Goal: Communication & Community: Answer question/provide support

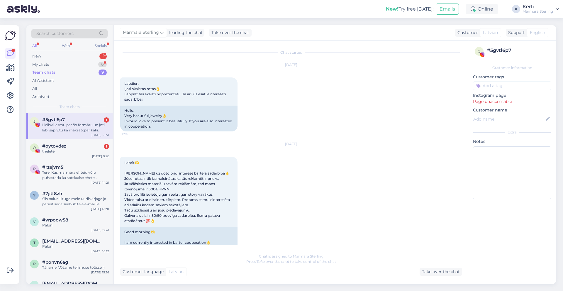
scroll to position [134, 0]
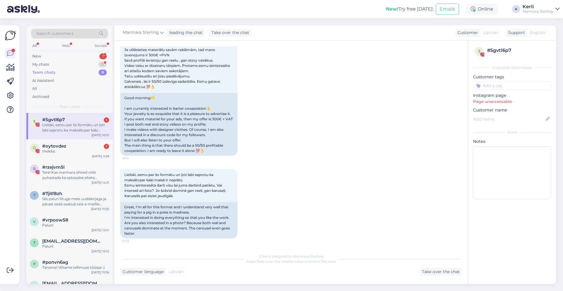
click at [52, 51] on div "Search customers All Web Socials New 1 My chats 0 Team chats 9 AI Assistant All…" at bounding box center [69, 69] width 86 height 88
click at [51, 55] on div "New 1" at bounding box center [69, 56] width 77 height 8
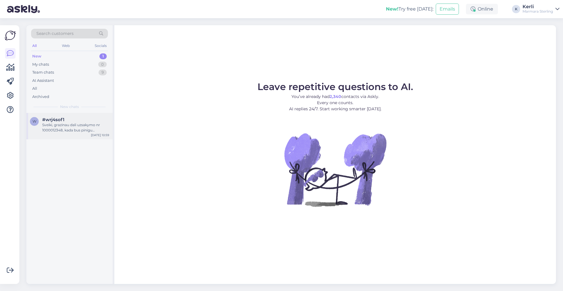
click at [54, 131] on div "Sveiki, grazinau dali uzsakymo nr 1000012348, kada bus pinigu grazijimas? Aciu" at bounding box center [75, 127] width 67 height 11
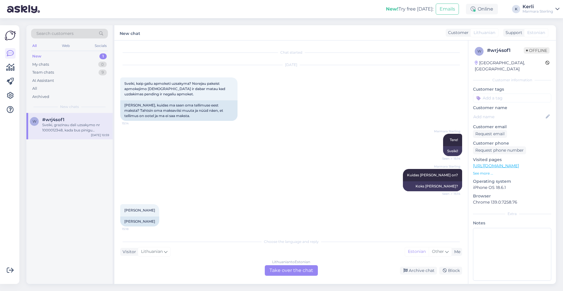
scroll to position [247, 0]
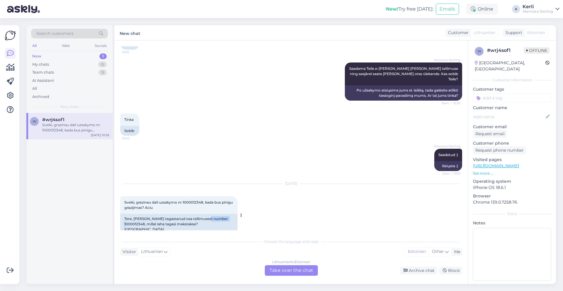
drag, startPoint x: 207, startPoint y: 213, endPoint x: 227, endPoint y: 213, distance: 19.7
click at [227, 214] on div "Tere, olen tagastanud osa tellimusest number 1000012348, millal raha tagasi mak…" at bounding box center [178, 224] width 117 height 21
copy div "1000012348"
click at [279, 192] on div "Sep 15 2025 Sveiki, grazinau dali uzsakymo nr 1000012348, kada bus pinigu grazi…" at bounding box center [291, 208] width 342 height 63
click at [277, 195] on div "Sep 15 2025 Sveiki, grazinau dali uzsakymo nr 1000012348, kada bus pinigu grazi…" at bounding box center [291, 208] width 342 height 63
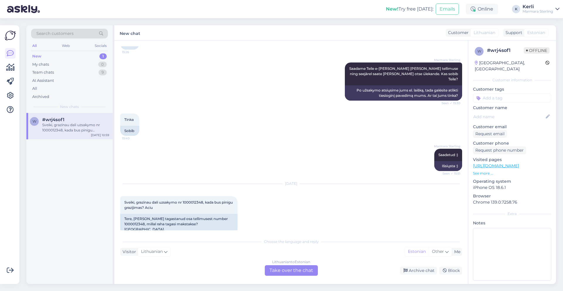
click at [297, 268] on div "Lithuanian to Estonian Take over the chat" at bounding box center [291, 270] width 53 height 11
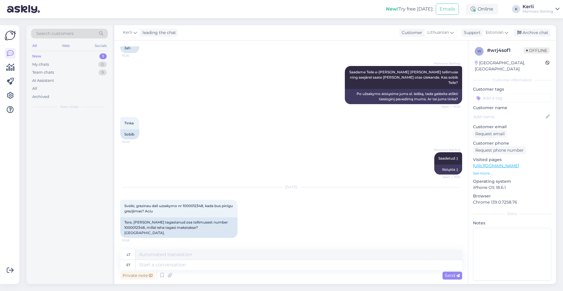
scroll to position [233, 0]
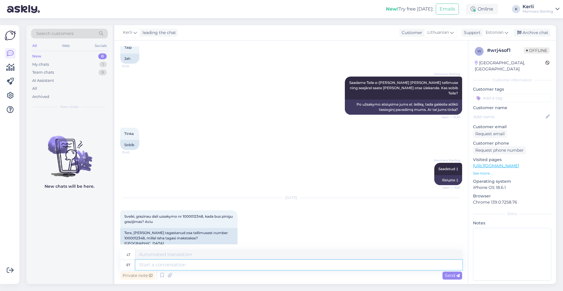
click at [249, 263] on textarea at bounding box center [298, 265] width 327 height 10
type textarea "Tere"
type textarea "Sveiki"
type textarea "Tere, o"
type textarea "Sveiki,"
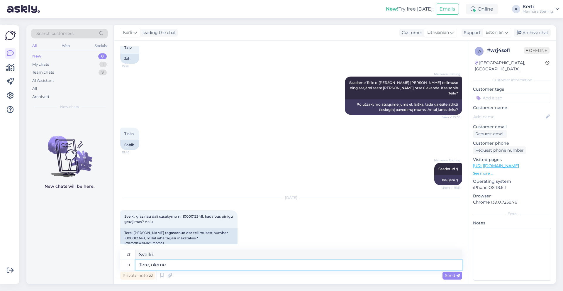
type textarea "Tere, oleme"
type textarea "Sveiki, mes esame"
type textarea "Tere, s"
type textarea "Sveiki,"
type textarea "Tere, saime"
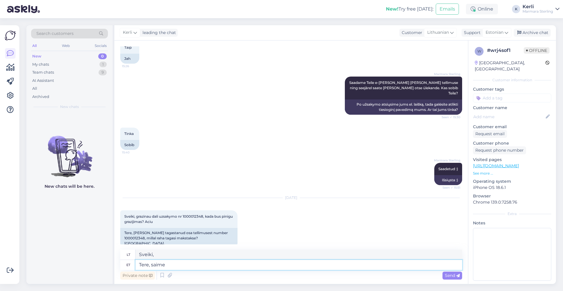
type textarea "Sveiki, gavome."
type textarea "Tere, saime teie t"
type textarea "Sveiki, mes jus suprantame."
type textarea "Tere, saime teie tellimuse k"
type textarea "Sveiki, gavome jūsų užsakymą."
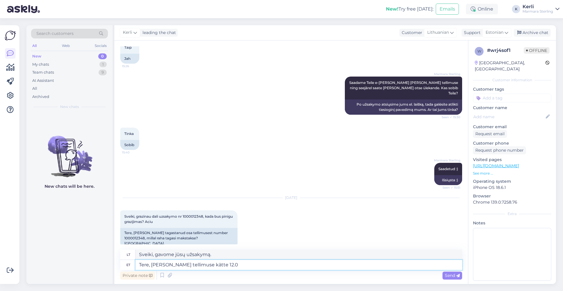
type textarea "Tere, saime teie tellimuse kätte 12."
type textarea "Sveiki, jūsų užsakymą gavome 12.0"
type textarea "Tere, saime teie tellimuse kätte 12.09, b"
type textarea "Sveiki, jūsų užsakymą gavome 12.09,"
type textarea "Tere, saime teie tellimuse kä"
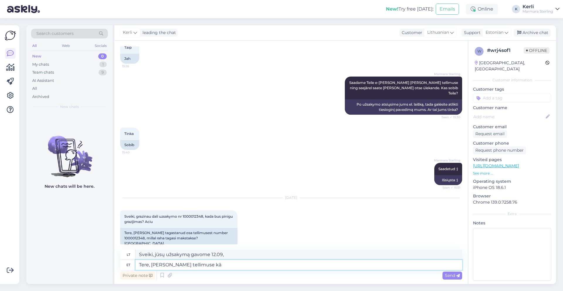
type textarea "Sveiki, gavome jūsų užsakymą."
type textarea "Tere, saime te"
type textarea "Sveiki, mes tave suprantame."
type textarea "Tere, sai"
type textarea "Sveiki, gavome."
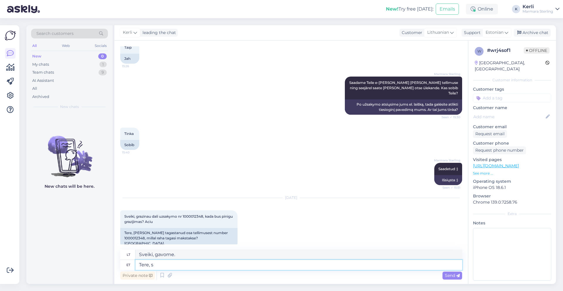
type textarea "Tere,"
type textarea "Sveiki,"
type textarea "Tere, oleme t"
type textarea "Sveiki, mes esame"
type textarea "Tere, oleme teie t"
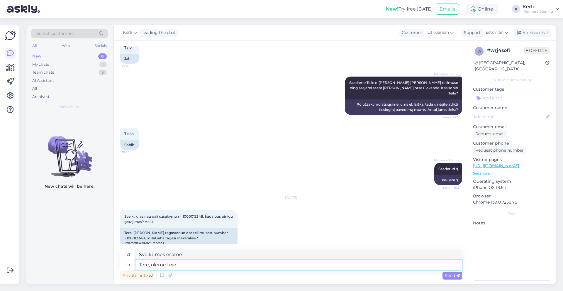
type textarea "Sveiki, mes esame jūs."
type textarea "Tere, oleme teie tellimuse k"
type textarea "Sveiki, gavome jūsų užsakymą."
type textarea "Tere, oleme teie tagastuse kät"
type textarea "Sveiki, mes esame jūsų sugrįžimas."
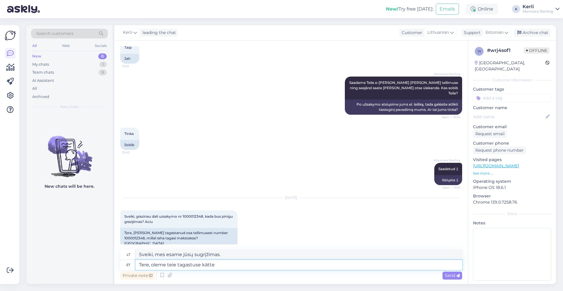
type textarea "Tere, oleme teie tagastuse kätte s"
type textarea "Sveiki, gavome jūsų grąžinimą."
type textarea "Tere, oleme teie tagastuse kätte saanud. Kreedit"
type textarea "Sveiki, gavome jūsų grąžinimą. Kreditas"
type textarea "Tere, oleme teie tagastuse kätte saanud. Kreeditarve o"
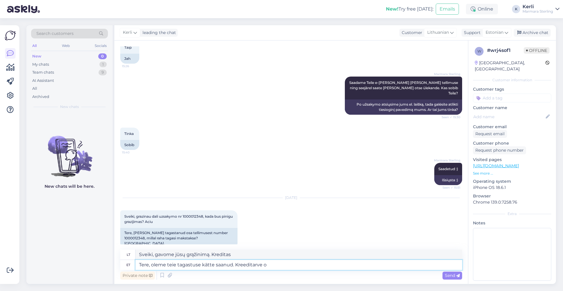
type textarea "Sveiki, gavome jūsų grąžinimą. Kreditinė sąskaita faktūra"
type textarea "Tere, oleme teie tagastuse kätte saanud. Kreeditarve on"
type textarea "Sveiki, gavome jūsų grąžinimą. Kreditinė sąskaita faktūra yra"
type textarea "Tere, oleme teie tagastuse kätte saanud. Kreeditarve on vormistatud a"
type textarea "Sveiki, gavome jūsų grąžinimą. Išrašyta kreditinė sąskaita faktūra."
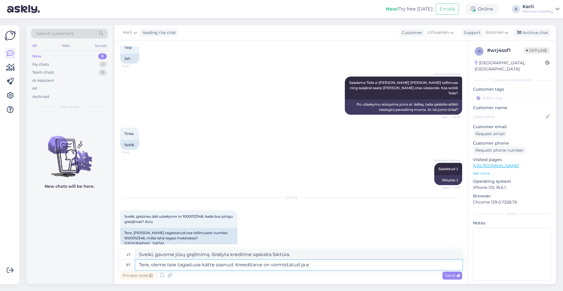
type textarea "Tere, oleme teie tagastuse kätte saanud. Kreeditarve on vormistatud ja ed"
type textarea "Sveiki, gavome jūsų grąžinimą. Išrašyta kreditinė sąskaita faktūra ir"
type textarea "Tere, oleme teie tagastuse kätte saanud. Kreeditarve on vormistatud ja edastatu…"
type textarea "Sveiki, gavome jūsų grąžinimą. Kreditinė sąskaita faktūra išrašyta ir išsiųsta."
type textarea "Tere, oleme teie tagastuse kätte saanud. Kreeditarve on vormistatud ja edastatu…"
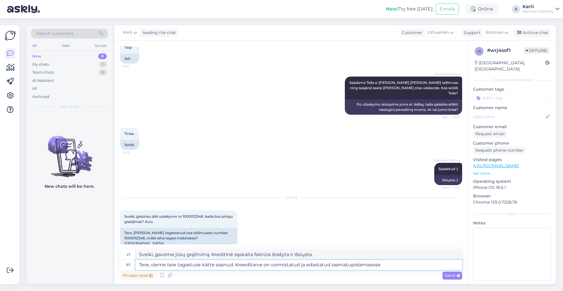
type textarea "Sveiki, gavome Jūsų grąžinimą. Kreditinė sąskaita faktūra išrašyta ir persiųsta…"
type textarea "Tere, oleme teie tagastuse kätte saanud. Kreeditarve on vormistatud ja edastatu…"
type textarea "Sveiki, gavome Jūsų grąžinimą. Kreditinė sąskaita faktūra buvo išrašyta ir pers…"
type textarea "Tere, oleme teie tagastuse kätte saanud. Kreeditarve on vormistatud ja edastatu…"
type textarea "Sveiki, gavome Jūsų grąžinimą. Kreditinė sąskaita faktūra buvo išrašyta ir išsi…"
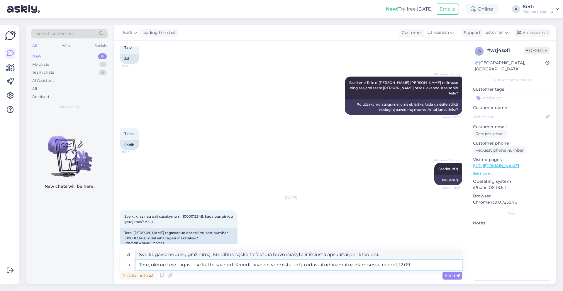
type textarea "Tere, oleme teie tagastuse kätte saanud. Kreeditarve on vormistatud ja edastatu…"
type textarea "Sveiki, gavome Jūsų grąžinimą. Kreditinė sąskaita faktūra buvo išrašyta ir išsi…"
type textarea "Tere, oleme teie tagastuse kätte saanud. Kreeditarve on vormistatud ja edastatu…"
type textarea "Sveiki, gavome Jūsų grąžinimą. Kreditinė sąskaita faktūra buvo išrašyta ir išsi…"
type textarea "Tere, oleme teie tagastuse kätte saanud. Kreeditarve on vormistatud ja edastatu…"
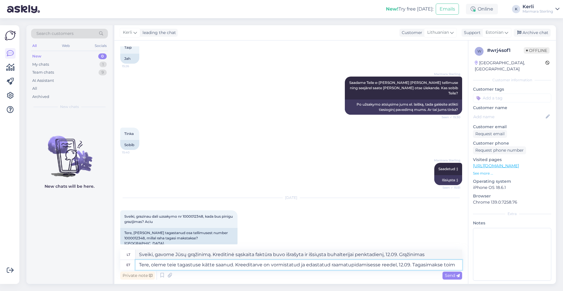
type textarea "Sveiki, gavome Jūsų grąžinimą. Kreditinė sąskaita faktūra buvo išrašyta ir išsi…"
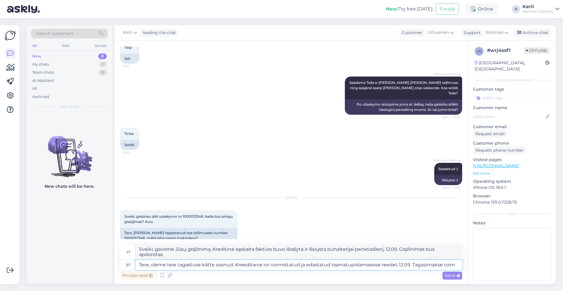
scroll to position [238, 0]
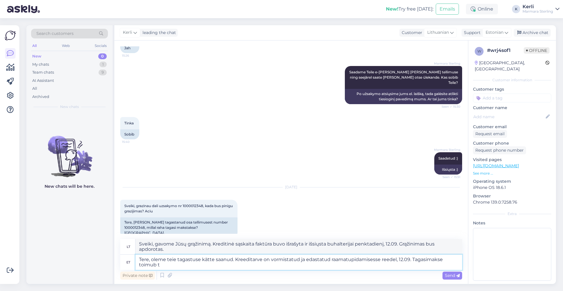
type textarea "Tere, oleme teie tagastuse kätte saanud. Kreeditarve on vormistatud ja edastatu…"
type textarea "Sveiki, gavome Jūsų grąžinimą. Kreditinė sąskaita faktūra buvo išrašyta ir išsi…"
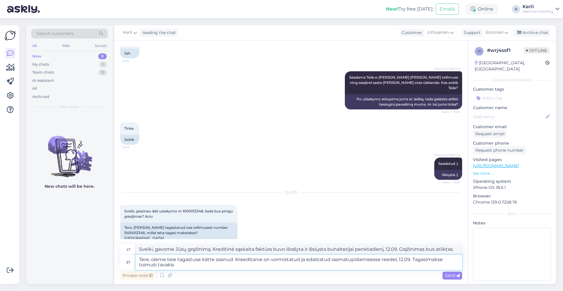
type textarea "Tere, oleme teie tagastuse kätte saanud. Kreeditarve on vormistatud ja edastatu…"
type textarea "Sveiki, gavome Jūsų grąžinimą. Kreditinė sąskaita faktūra buvo išrašyta ir išsi…"
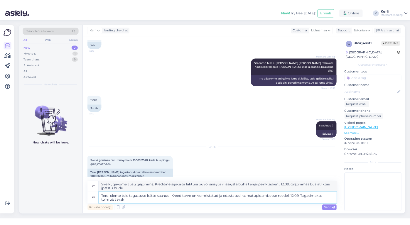
scroll to position [244, 0]
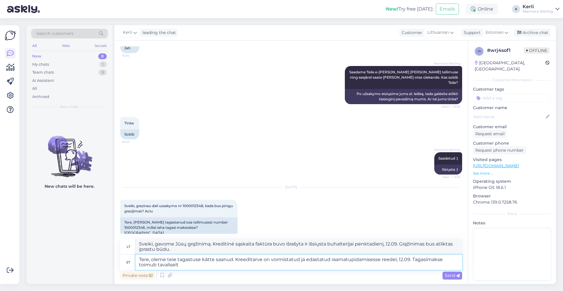
type textarea "Tere, oleme teie tagastuse kätte saanud. Kreeditarve on vormistatud ja edastatu…"
type textarea "Sveiki, gavome Jūsų grąžinimą. Kreditinė sąskaita faktūra buvo išrašyta ir išsi…"
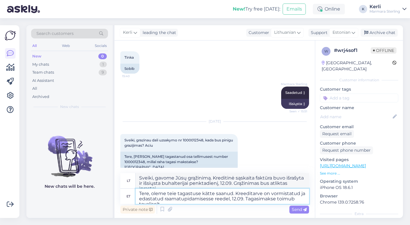
scroll to position [310, 0]
drag, startPoint x: 207, startPoint y: 150, endPoint x: 227, endPoint y: 152, distance: 19.7
click at [227, 152] on div "Tere, olen tagastanud osa tellimusest number 1000012348, millal raha tagasi mak…" at bounding box center [178, 161] width 117 height 21
copy div "1000012348"
click at [245, 201] on textarea "Tere, oleme teie tagastuse kätte saanud. Kreeditarve on vormistatud ja edastatu…" at bounding box center [221, 196] width 173 height 15
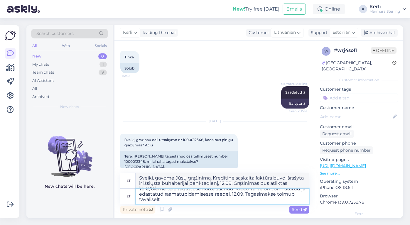
scroll to position [5, 0]
drag, startPoint x: 251, startPoint y: 193, endPoint x: 268, endPoint y: 203, distance: 19.8
click at [268, 203] on textarea "Tere, oleme teie tagastuse kätte saanud. Kreeditarve on vormistatud ja edastatu…" at bounding box center [221, 196] width 173 height 15
paste textarea "tagasi kliendi arveldusarvele 14 päeva jooksul alates taganemise avalduse laeku…"
type textarea "Tere, oleme teie tagastuse kätte saanud. Kreeditarve on vormistatud ja edastatu…"
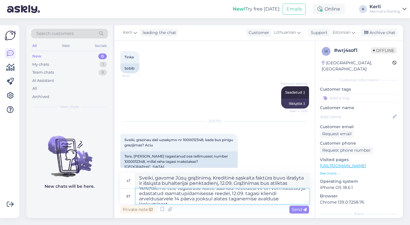
scroll to position [0, 0]
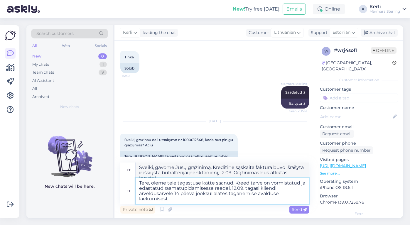
type textarea "Sveiki, gavome Jūsų grąžinimą. Kreditinė sąskaita faktūra buvo išrašyta ir pers…"
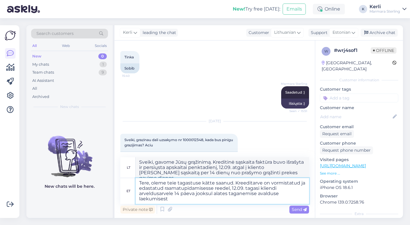
click at [247, 187] on textarea "Tere, oleme teie tagastuse kätte saanud. Kreeditarve on vormistatud ja edastatu…" at bounding box center [221, 191] width 173 height 26
type textarea "Tere, oleme teie tagastuse kätte saanud. Kreeditarve on vormistatud ja edastatu…"
type textarea "Sveiki, gavome Jūsų grąžinimą. Kreditinė sąskaita faktūra buvo išrašyta ir išsi…"
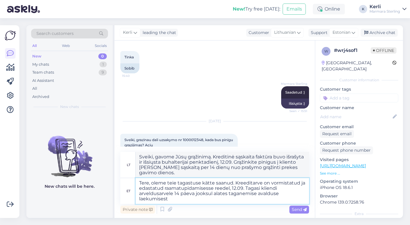
click at [260, 187] on textarea "Tere, oleme teie tagastuse kätte saanud. Kreeditarve on vormistatud ja edastatu…" at bounding box center [221, 191] width 173 height 26
type textarea "Tere, oleme teie tagastuse kätte saanud. Kreeditarve on vormistatud ja edastatu…"
type textarea "Sveiki, gavome Jūsų grąžinimą. Kreditinė sąskaita faktūra buvo išrašyta ir išsi…"
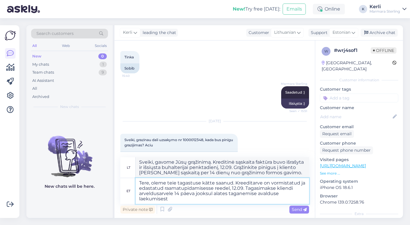
click at [174, 193] on textarea "Tere, oleme teie tagastuse kätte saanud. Kreeditarve on vormistatud ja edastatu…" at bounding box center [221, 191] width 173 height 26
type textarea "Tere, oleme teie tagastuse kätte saanud. Kreeditarve on vormistatud ja edastatu…"
type textarea "Sveiki, gavome Jūsų grąžinimą. Kreditinė sąskaita faktūra buvo išrašyta ir išsi…"
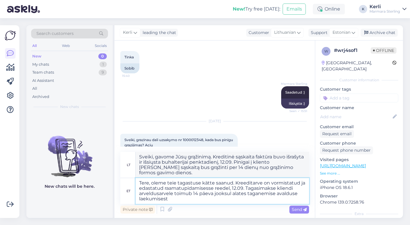
click at [193, 201] on textarea "Tere, oleme teie tagastuse kätte saanud. Kreeditarve on vormistatud ja edastatu…" at bounding box center [221, 191] width 173 height 26
type textarea "Tere, oleme teie tagastuse kätte saanud. Kreeditarve on vormistatud ja edastatu…"
click at [301, 209] on span "Send" at bounding box center [298, 209] width 15 height 5
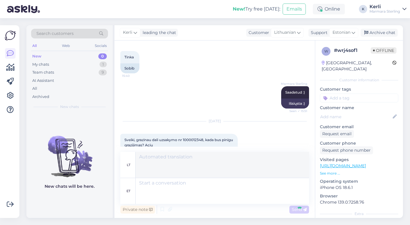
scroll to position [366, 0]
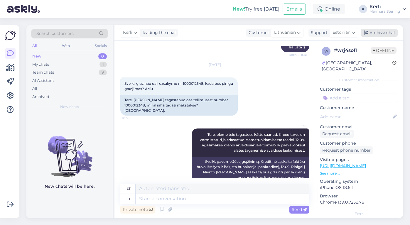
click at [389, 31] on div "Archive chat" at bounding box center [378, 33] width 37 height 8
